Goal: Navigation & Orientation: Find specific page/section

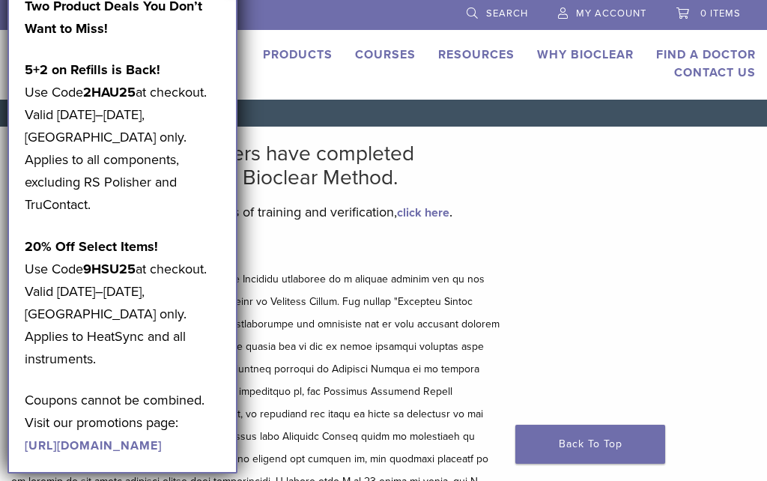
click at [634, 226] on div "Bioclear Certified Providers have completed advanced training on the Bioclear M…" at bounding box center [383, 371] width 767 height 488
click at [626, 270] on div "Bioclear Certified Providers have completed advanced training on the Bioclear M…" at bounding box center [383, 371] width 767 height 488
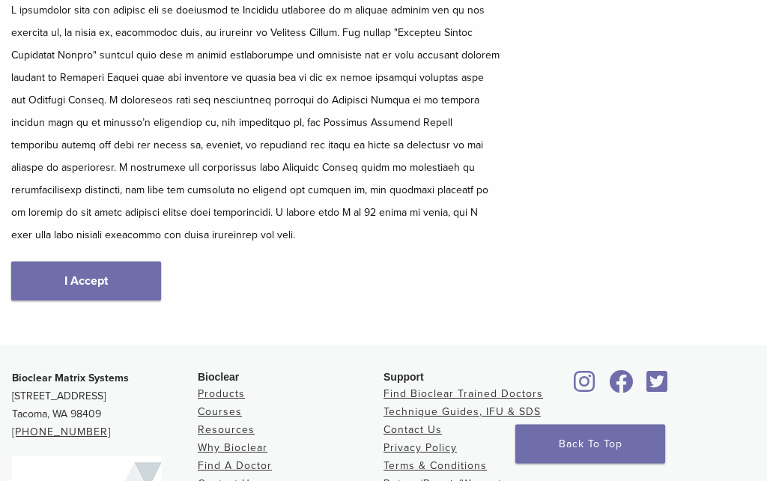
scroll to position [269, 0]
click at [70, 278] on link "I Accept" at bounding box center [86, 280] width 150 height 39
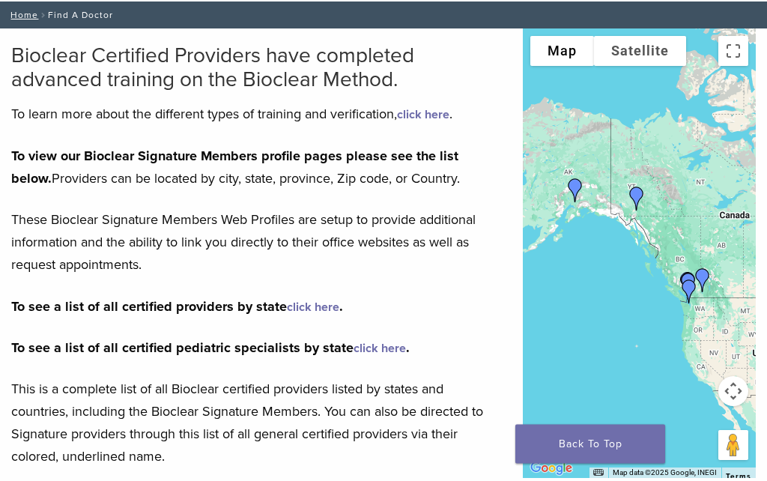
scroll to position [115, 0]
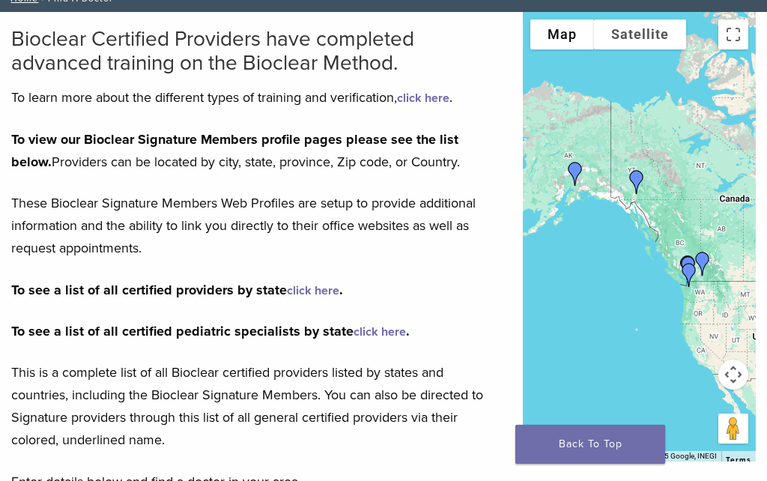
click at [303, 296] on link "click here" at bounding box center [313, 290] width 52 height 15
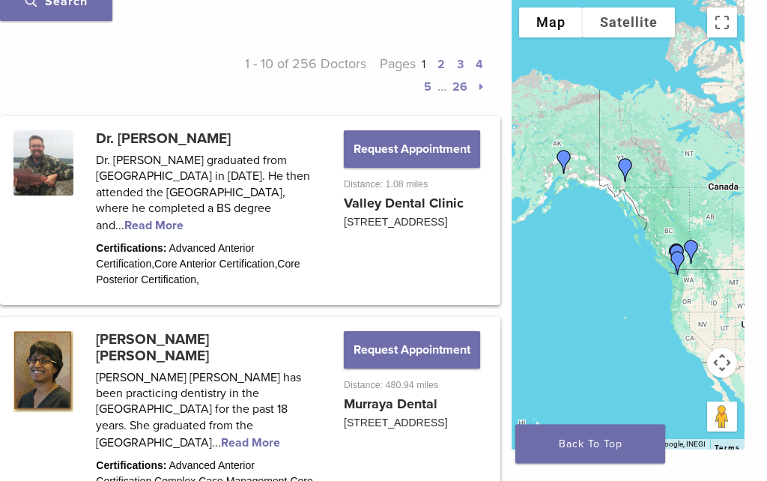
scroll to position [767, 11]
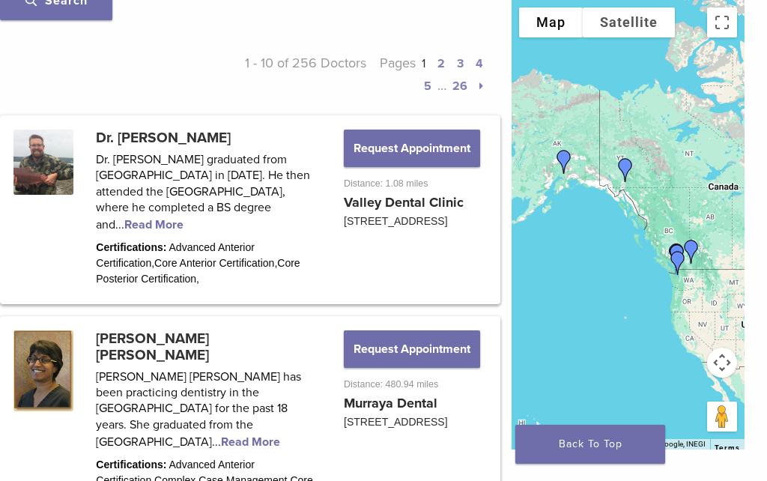
click at [215, 228] on link at bounding box center [250, 210] width 496 height 184
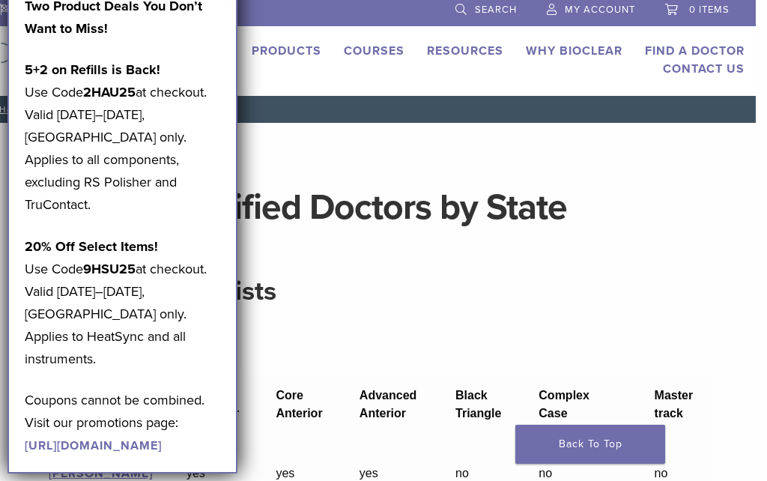
scroll to position [0, 11]
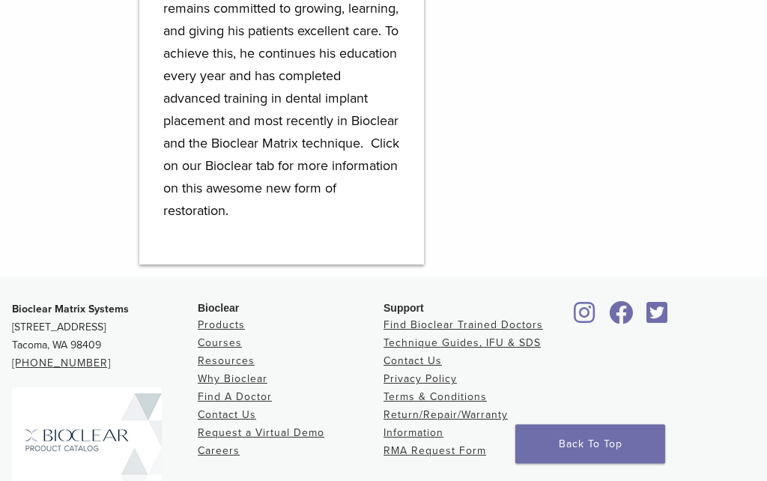
scroll to position [1193, 0]
click at [506, 318] on link "Find Bioclear Trained Doctors" at bounding box center [464, 324] width 160 height 13
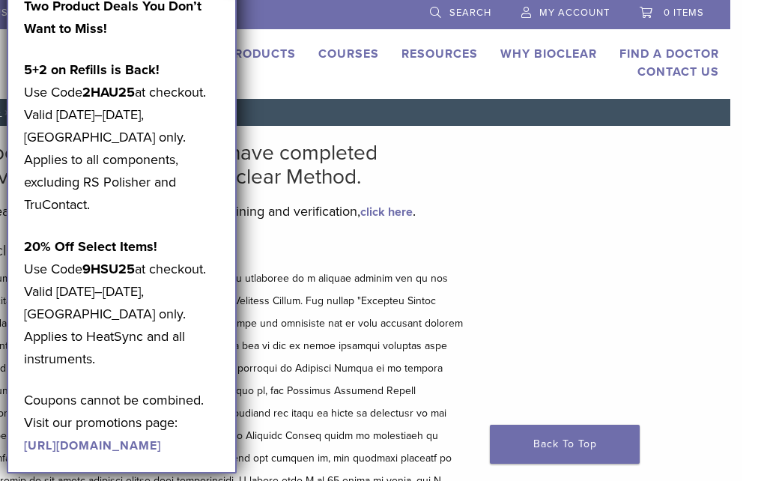
scroll to position [0, 11]
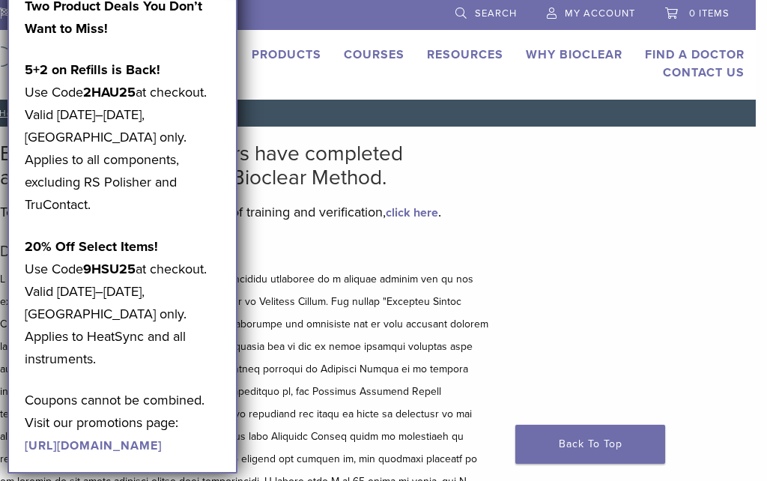
click at [192, 43] on div "Two Product Deals You Don’t Want to Miss! 5+2 on Refills is Back! Use Code 2HAU…" at bounding box center [123, 225] width 196 height 461
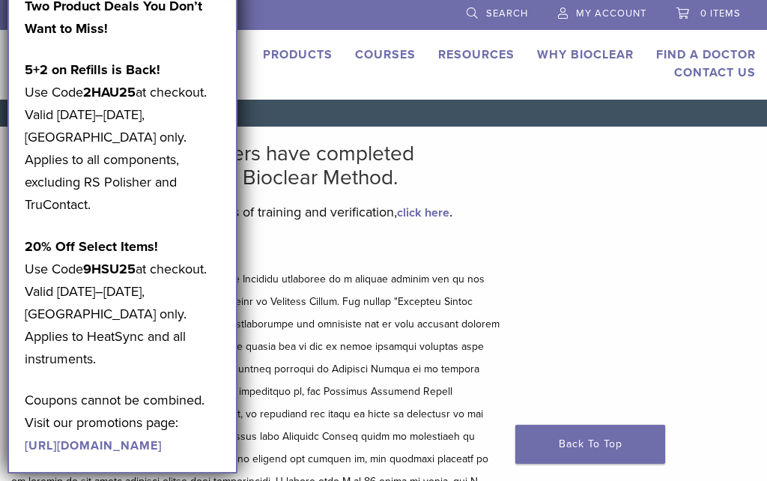
click at [86, 120] on p "5+2 on Refills is Back! Use Code 2HAU25 at checkout. Valid August 1–31, 2025, U…" at bounding box center [123, 136] width 196 height 157
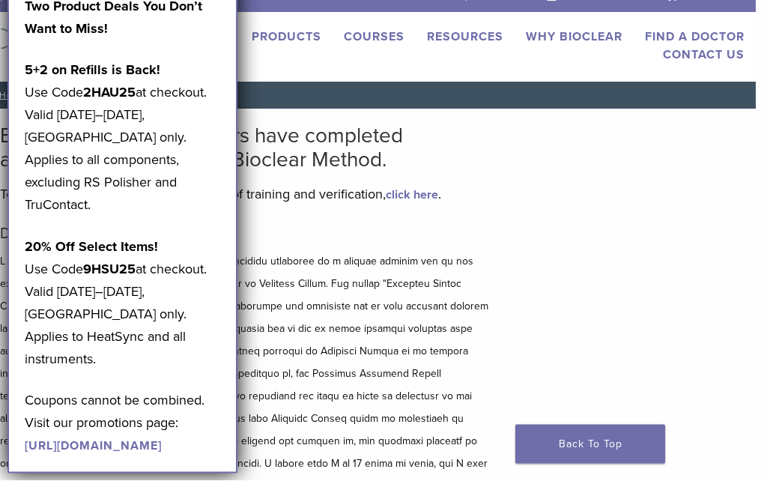
scroll to position [18, 11]
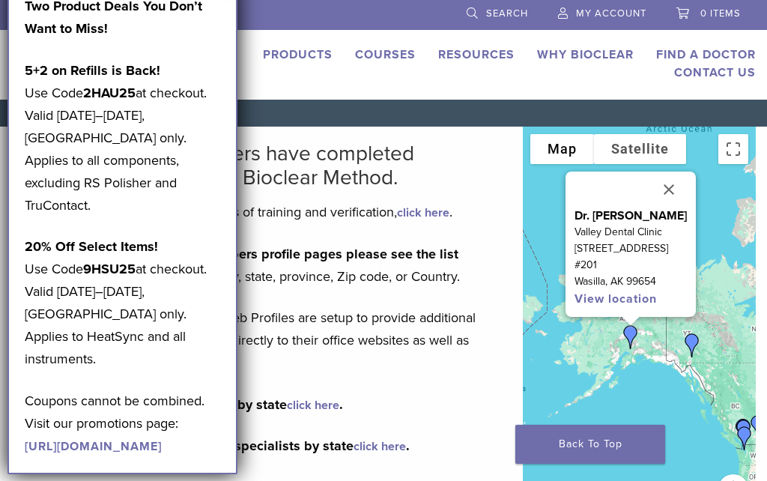
click at [718, 61] on link "Find A Doctor" at bounding box center [706, 54] width 100 height 15
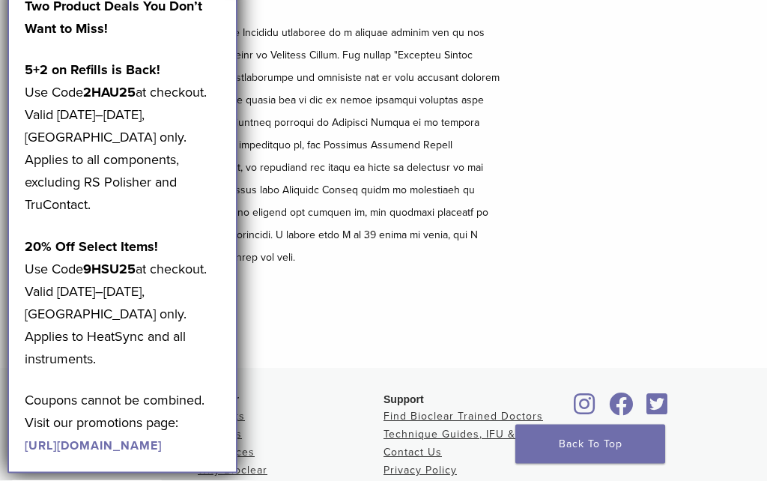
scroll to position [246, 0]
click at [514, 418] on link "Find Bioclear Trained Doctors" at bounding box center [464, 416] width 160 height 13
